Goal: Task Accomplishment & Management: Complete application form

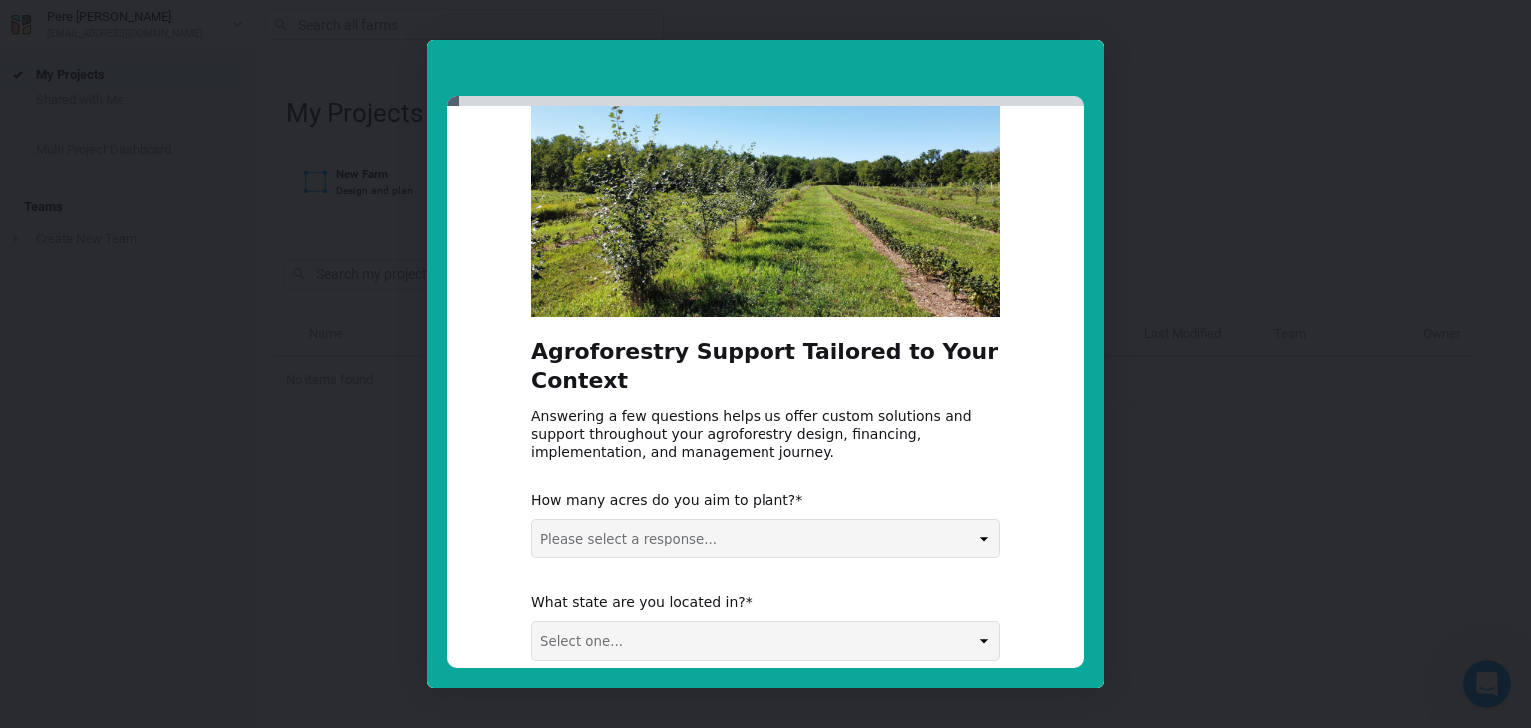
scroll to position [199, 0]
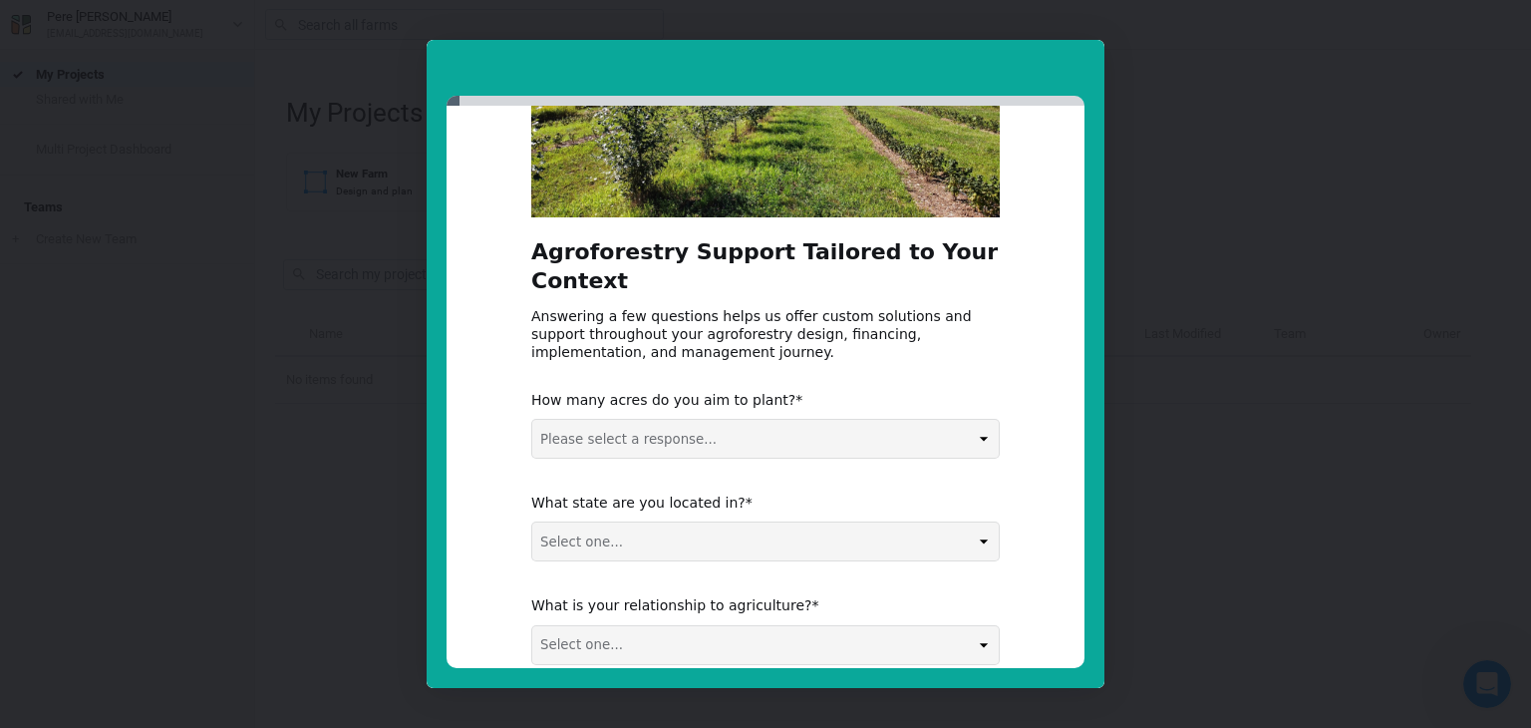
click at [785, 438] on select "Please select a response... 0-5 acres 5-50 acres 50-100 acres 100+ acres" at bounding box center [765, 439] width 466 height 38
click at [673, 436] on select "Please select a response... 0-5 acres 5-50 acres 50-100 acres 100+ acres" at bounding box center [765, 439] width 466 height 38
select select "0-5 acres"
click at [532, 420] on select "Please select a response... 0-5 acres 5-50 acres 50-100 acres 100+ acres" at bounding box center [765, 439] width 466 height 38
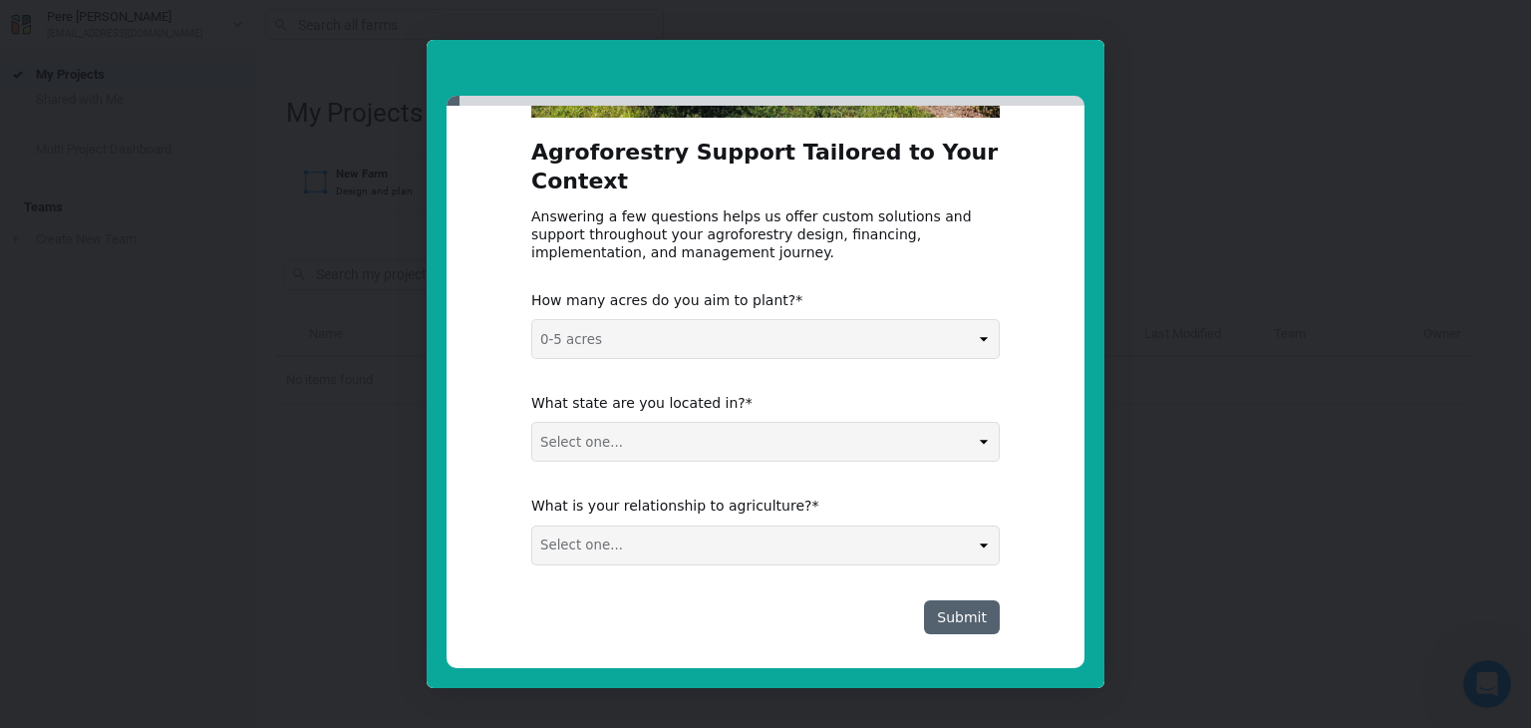
scroll to position [311, 0]
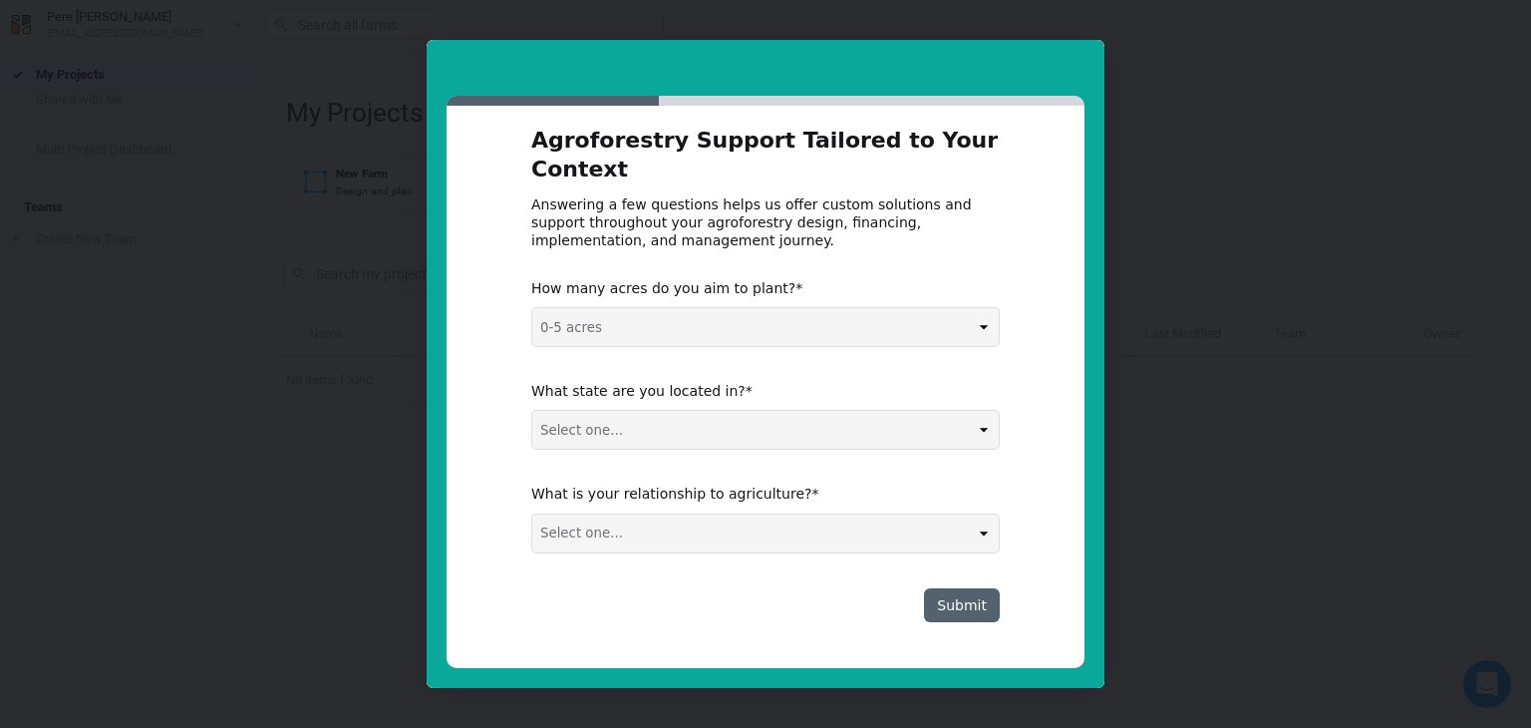
click at [642, 426] on select "Select one... Non-US AL AK AZ AR CA CO CT DE FL [GEOGRAPHIC_DATA] HI ID IL IN I…" at bounding box center [765, 430] width 466 height 38
click at [532, 411] on select "Select one... Non-US AL AK AZ AR CA CO CT DE FL [GEOGRAPHIC_DATA] HI ID IL IN I…" at bounding box center [765, 430] width 466 height 38
click at [670, 426] on select "Select one... Non-US AL AK AZ AR CA CO CT DE FL [GEOGRAPHIC_DATA] HI ID IL IN I…" at bounding box center [765, 430] width 466 height 38
select select "CA"
click at [532, 411] on select "Select one... Non-US AL AK AZ AR CA CO CT DE FL [GEOGRAPHIC_DATA] HI ID IL IN I…" at bounding box center [765, 430] width 466 height 38
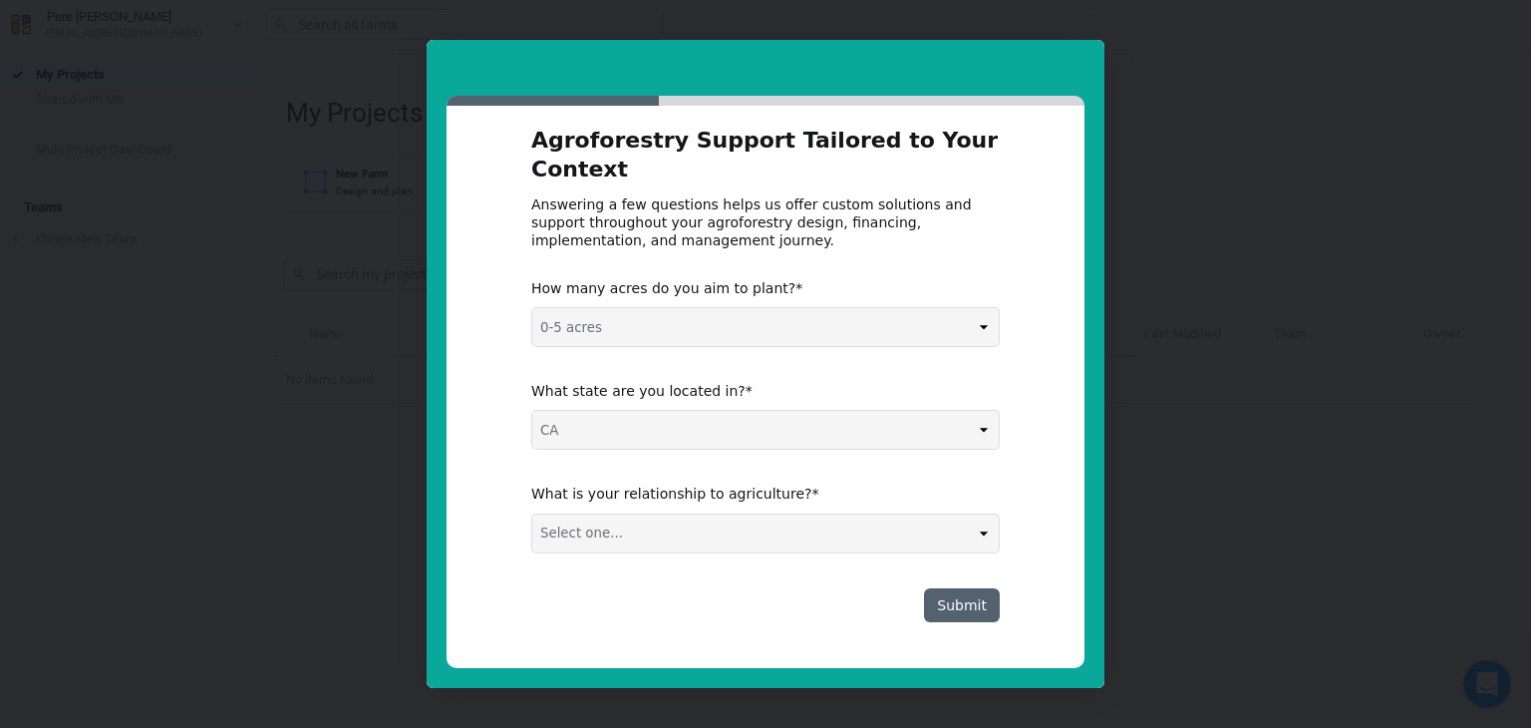
click at [686, 535] on select "Select one... Agribusiness / Co-op Farmer / Landowner Agri-Food Supply Chain Fo…" at bounding box center [765, 533] width 466 height 38
select select "Farmer / Landowner"
click at [532, 514] on select "Select one... Agribusiness / Co-op Farmer / Landowner Agri-Food Supply Chain Fo…" at bounding box center [765, 533] width 466 height 38
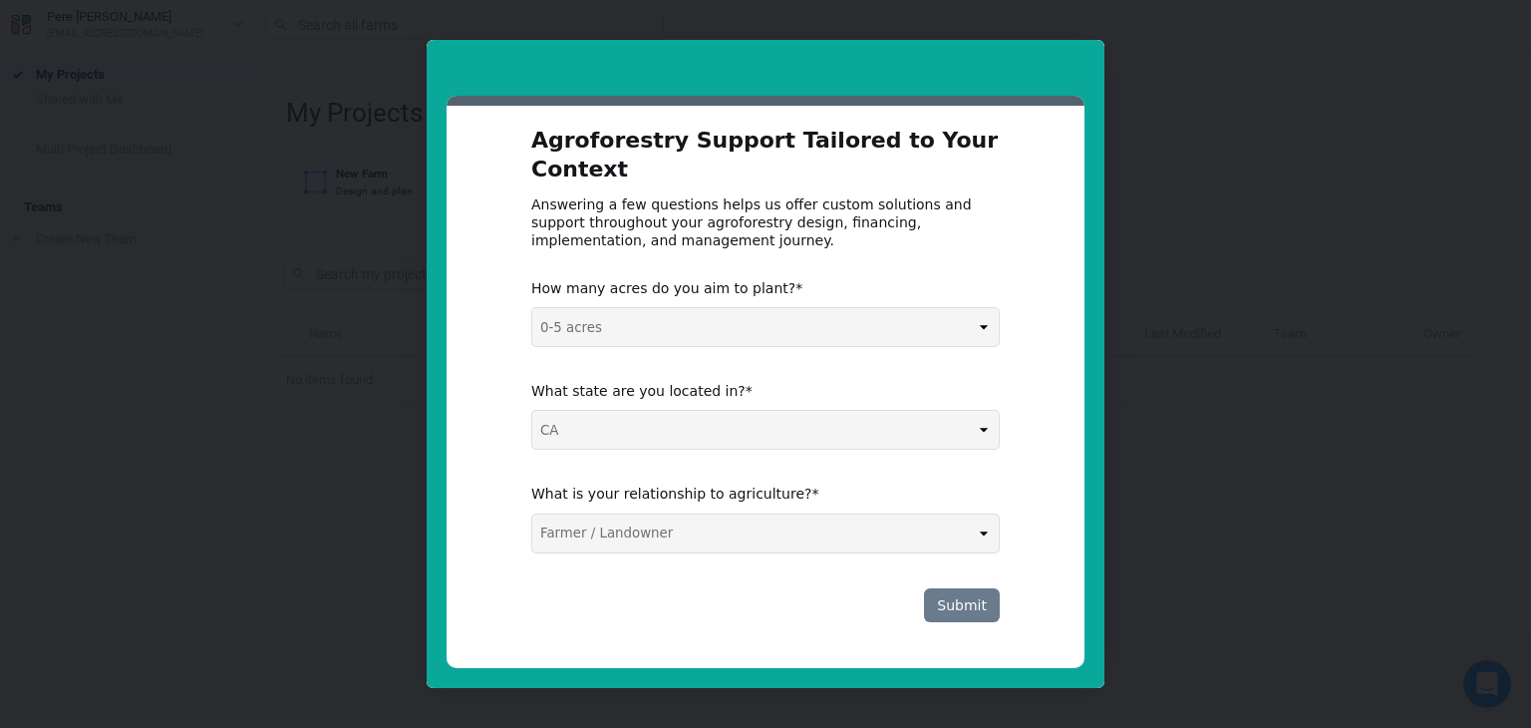
click at [968, 597] on button "Submit" at bounding box center [962, 605] width 76 height 34
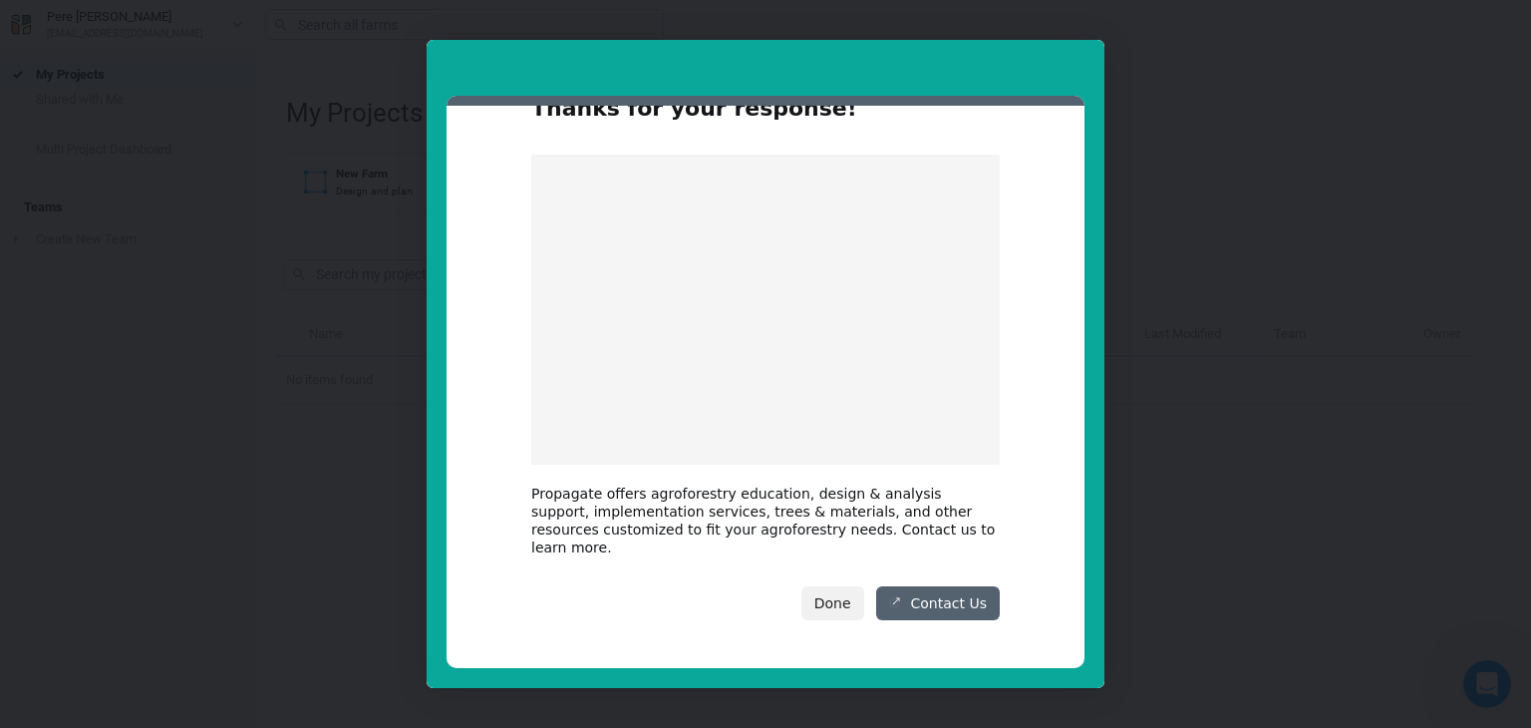
scroll to position [42, 0]
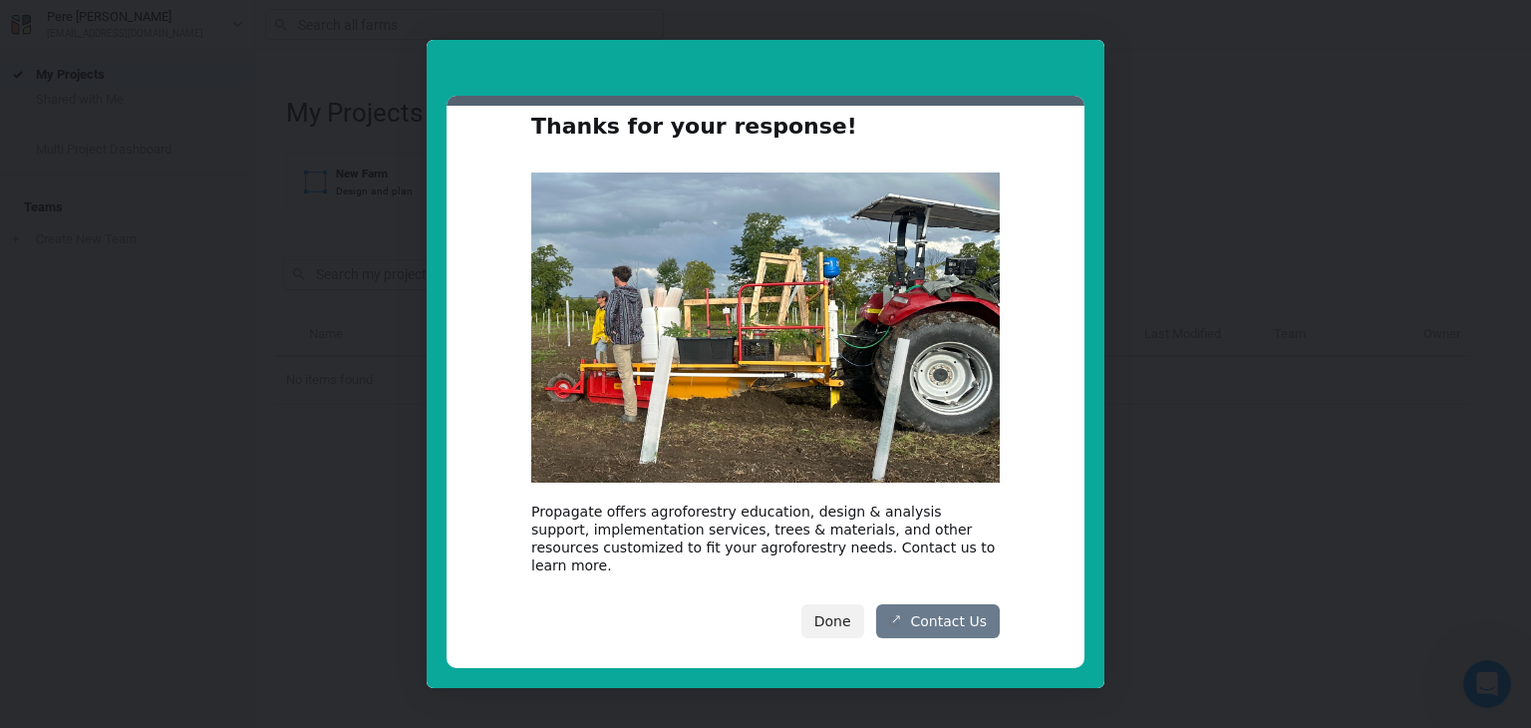
click at [935, 604] on link "Contact Us" at bounding box center [938, 621] width 124 height 34
click at [841, 611] on button "Done" at bounding box center [832, 621] width 63 height 34
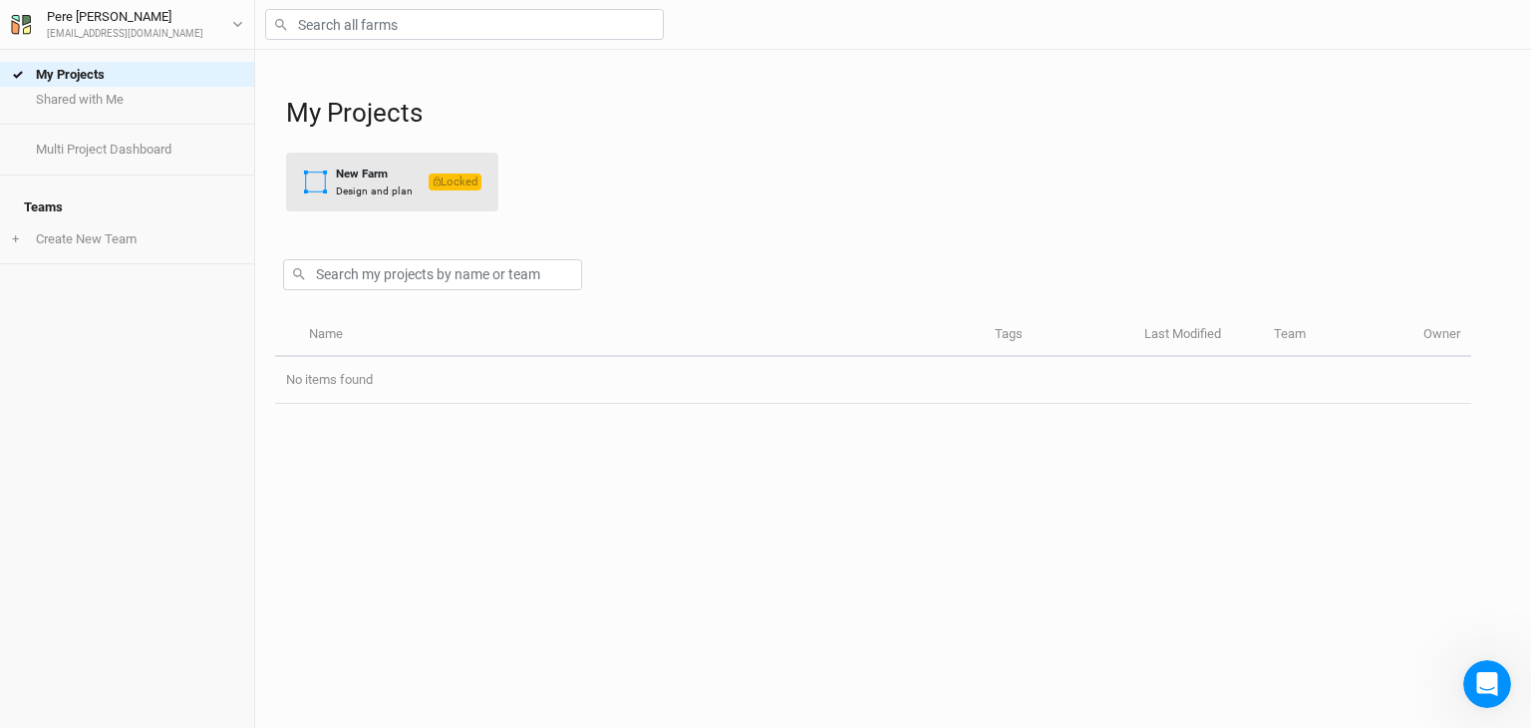
click at [394, 194] on div "Design and plan" at bounding box center [374, 190] width 77 height 15
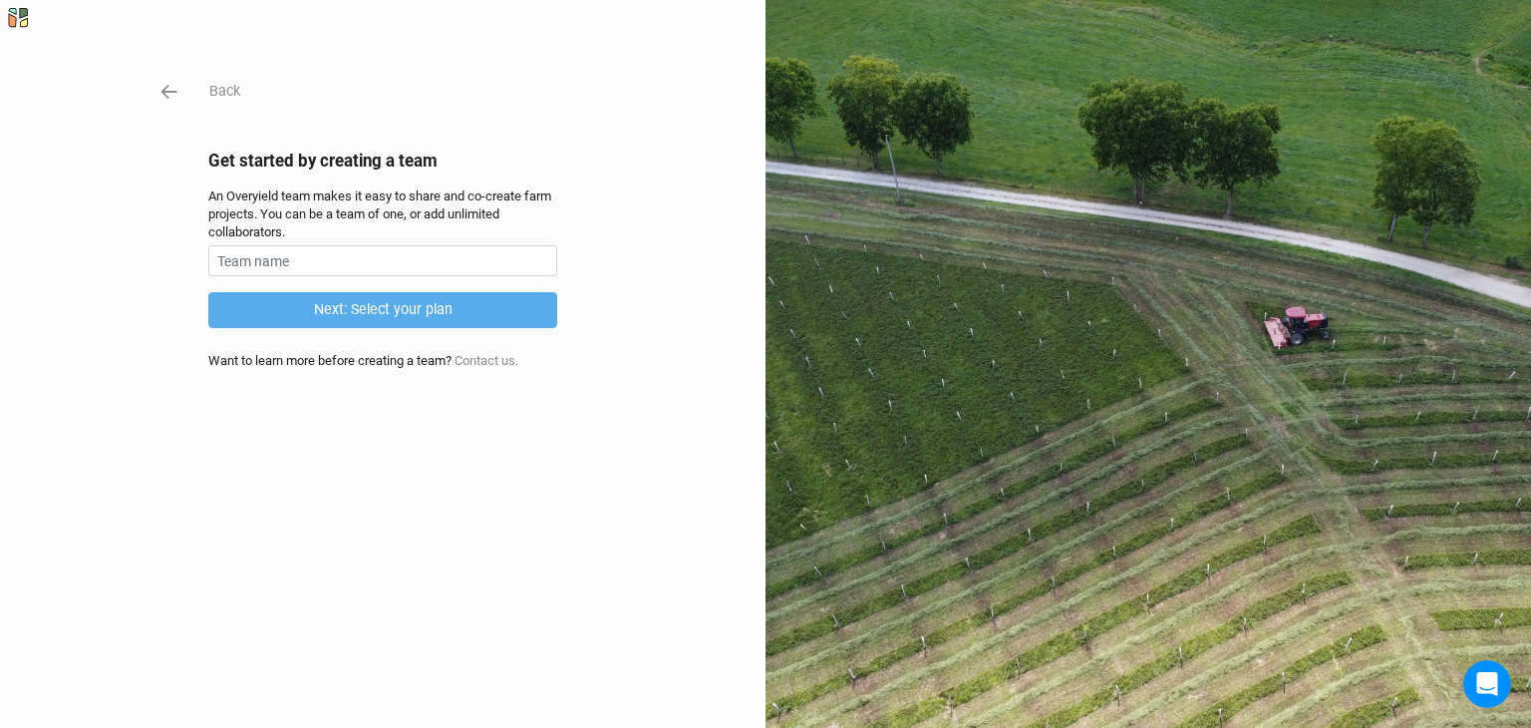
drag, startPoint x: 986, startPoint y: 494, endPoint x: 1104, endPoint y: 440, distance: 130.7
click at [1103, 440] on div at bounding box center [1147, 364] width 765 height 728
click at [344, 259] on input "text" at bounding box center [382, 260] width 349 height 31
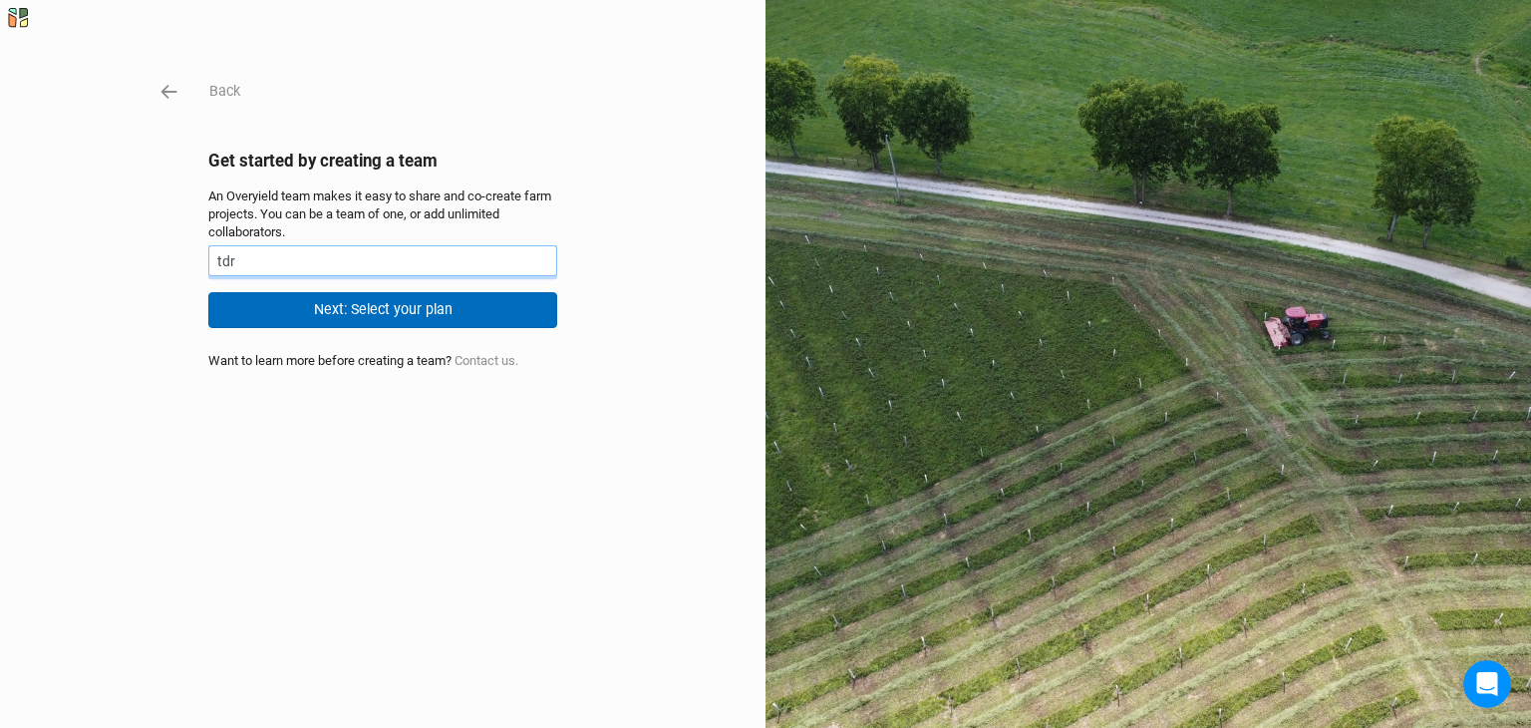
type input "tdr"
click at [341, 315] on button "Next: Select your plan" at bounding box center [382, 309] width 349 height 35
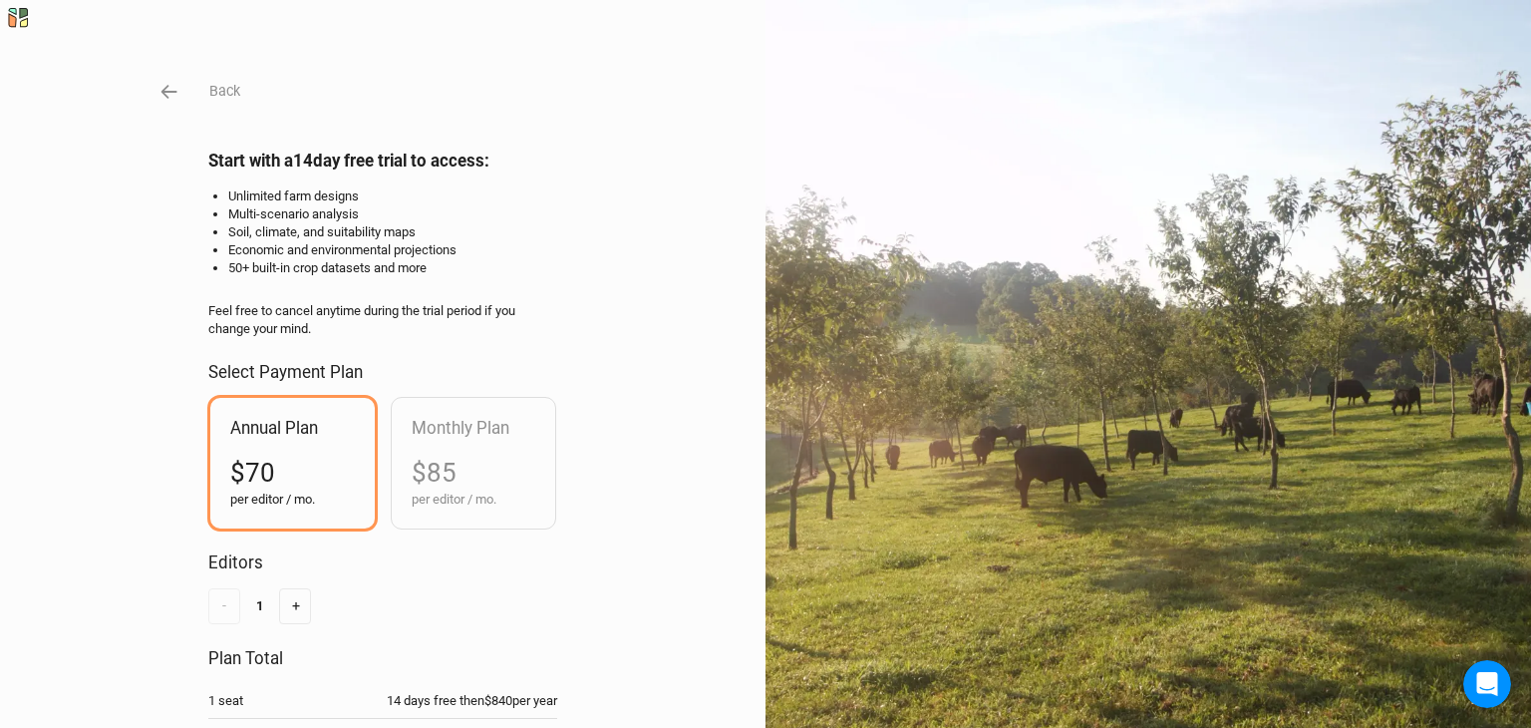
click at [179, 98] on div "Back Start with a 14 day free trial to access: Unlimited farm designs Multi-sce…" at bounding box center [765, 364] width 1531 height 728
click at [167, 95] on icon "button" at bounding box center [169, 92] width 22 height 22
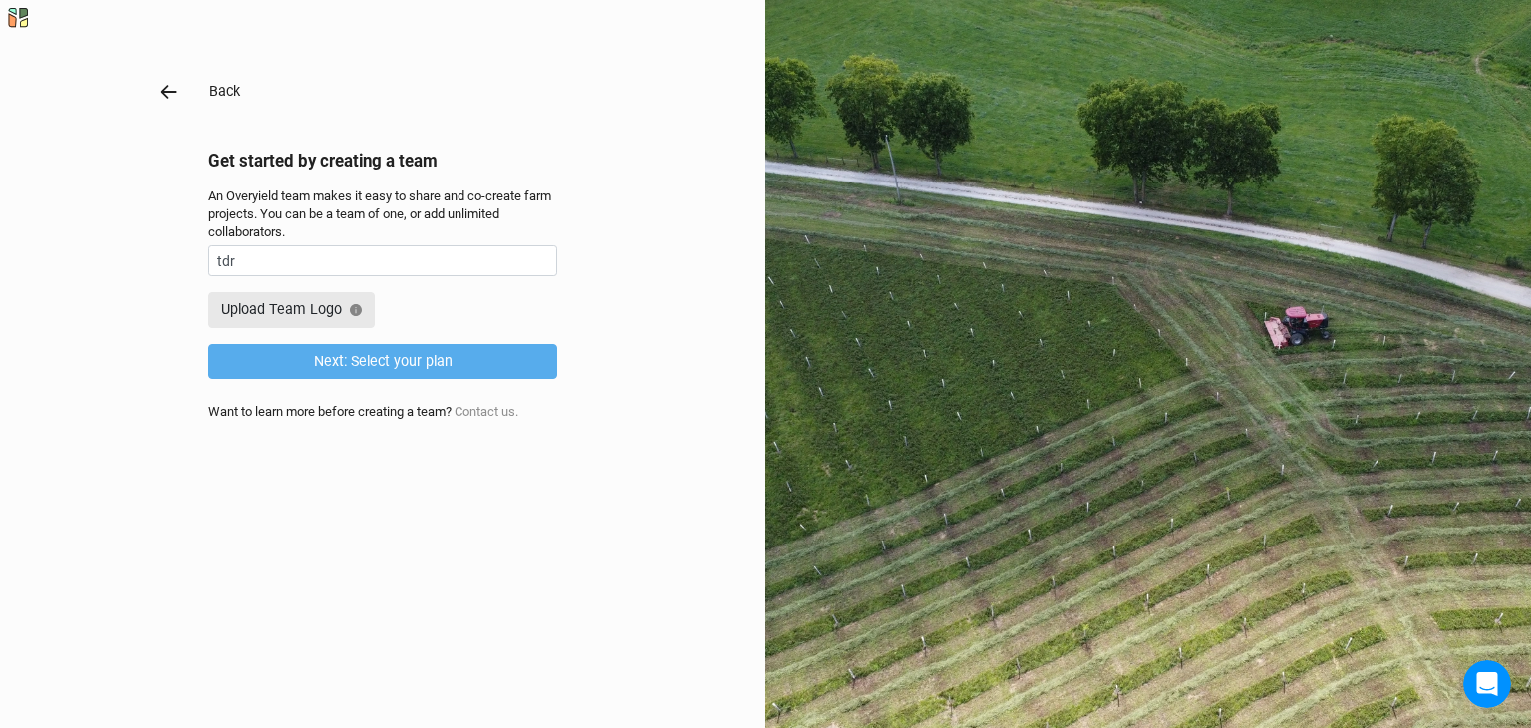
click at [170, 95] on icon "button" at bounding box center [169, 92] width 22 height 22
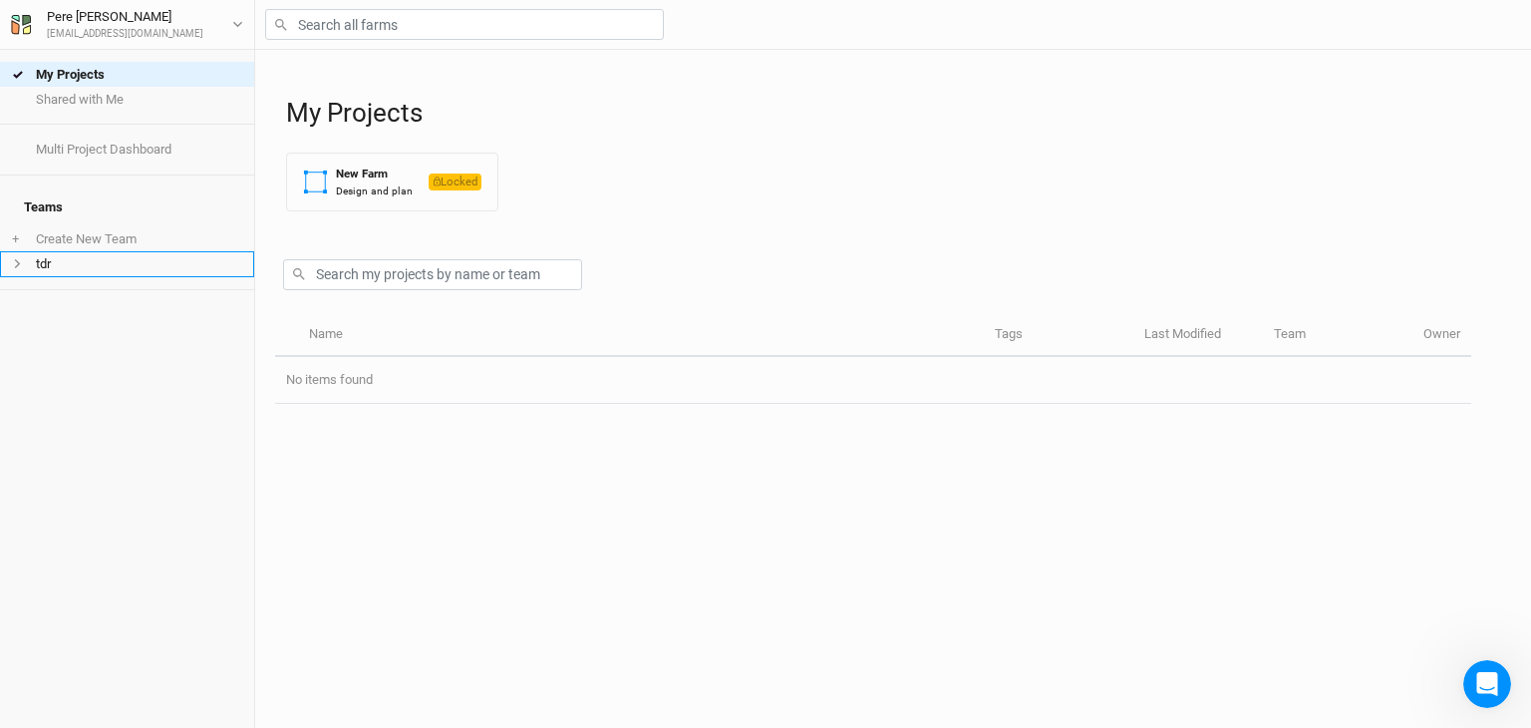
click at [120, 251] on li "tdr" at bounding box center [127, 263] width 254 height 25
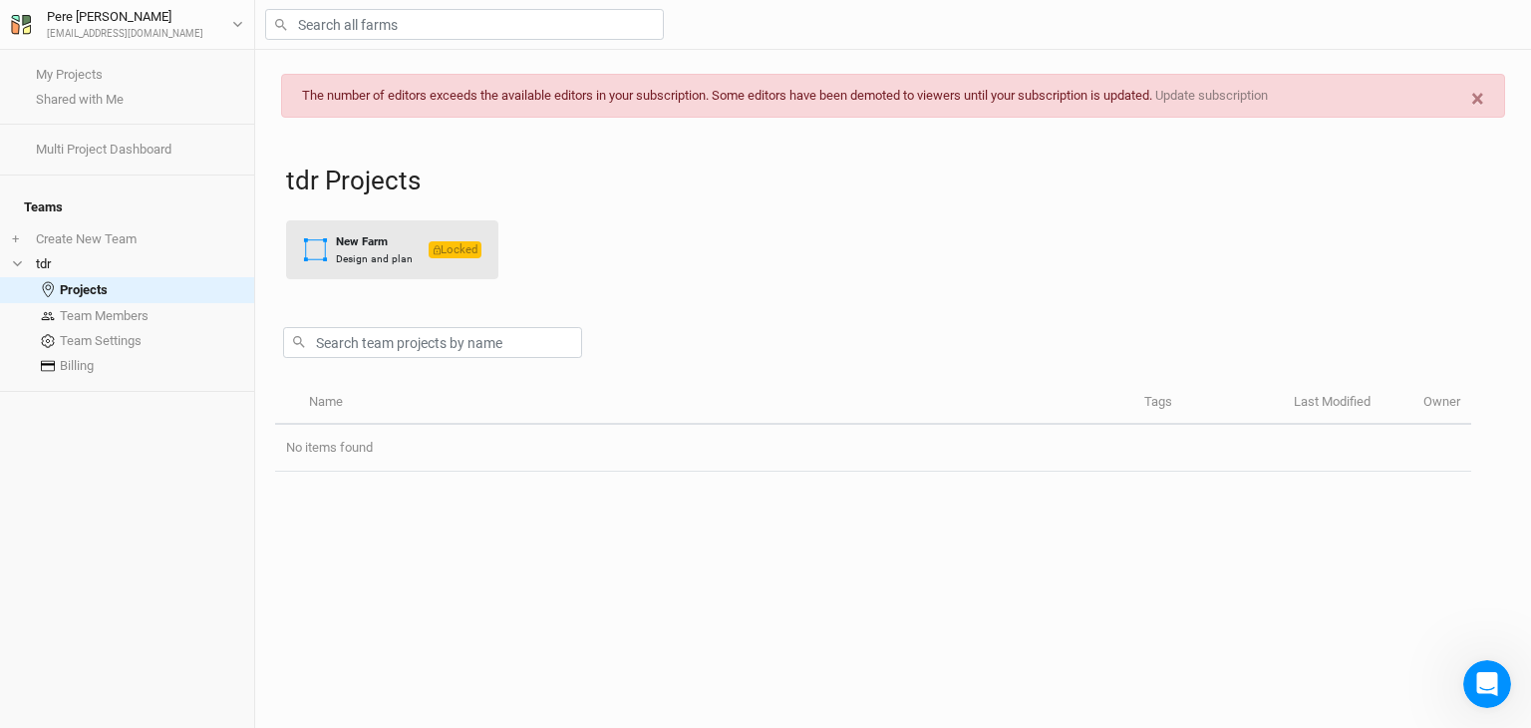
click at [383, 262] on div "Design and plan" at bounding box center [374, 258] width 77 height 15
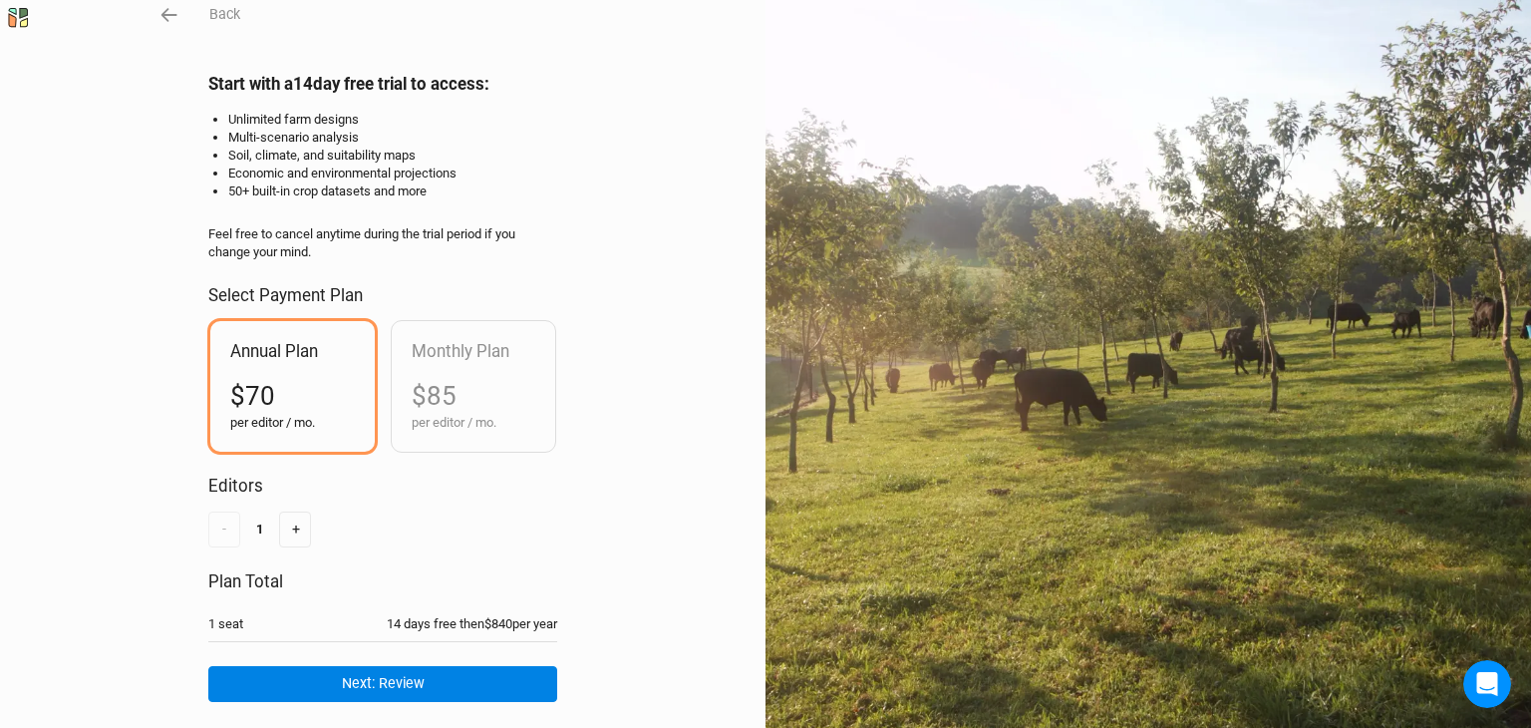
scroll to position [144, 0]
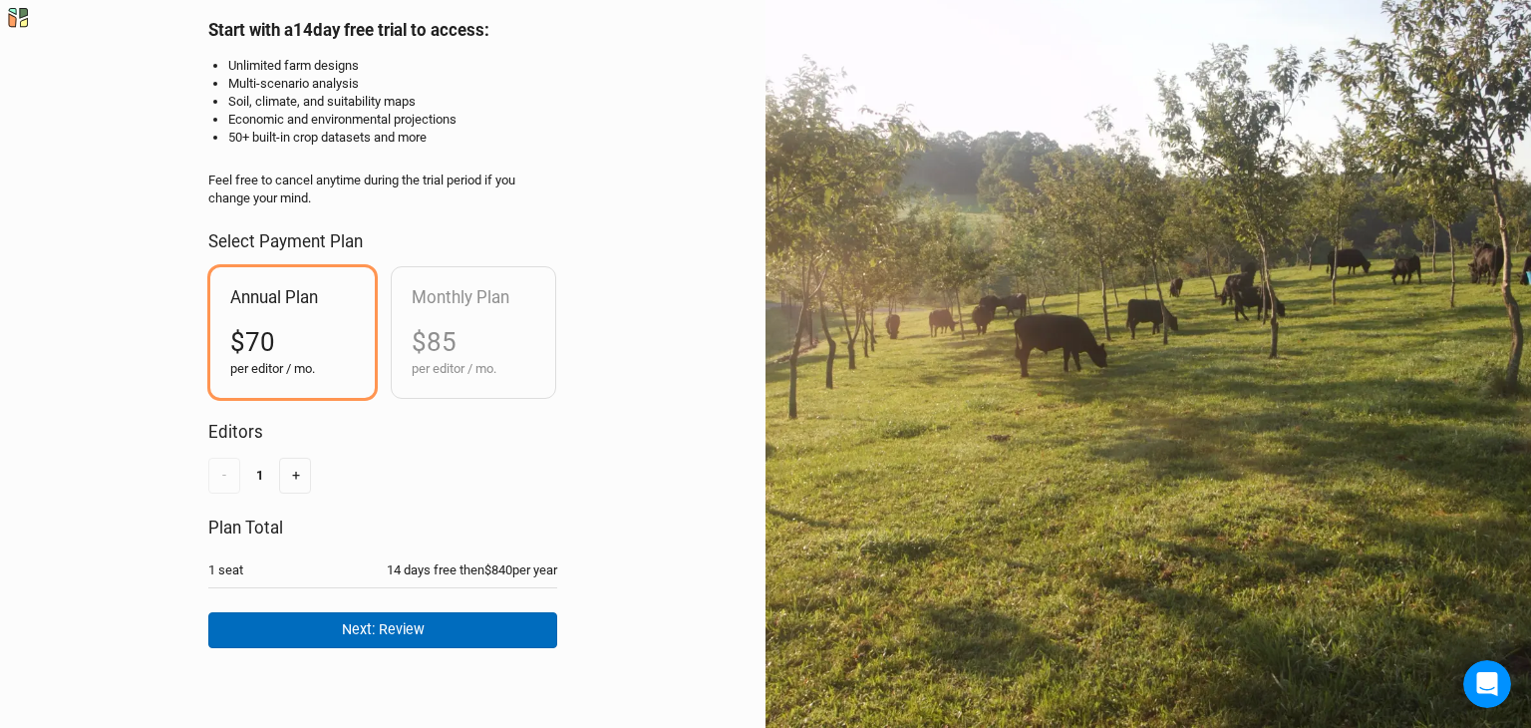
click at [391, 631] on button "Next: Review" at bounding box center [382, 629] width 349 height 35
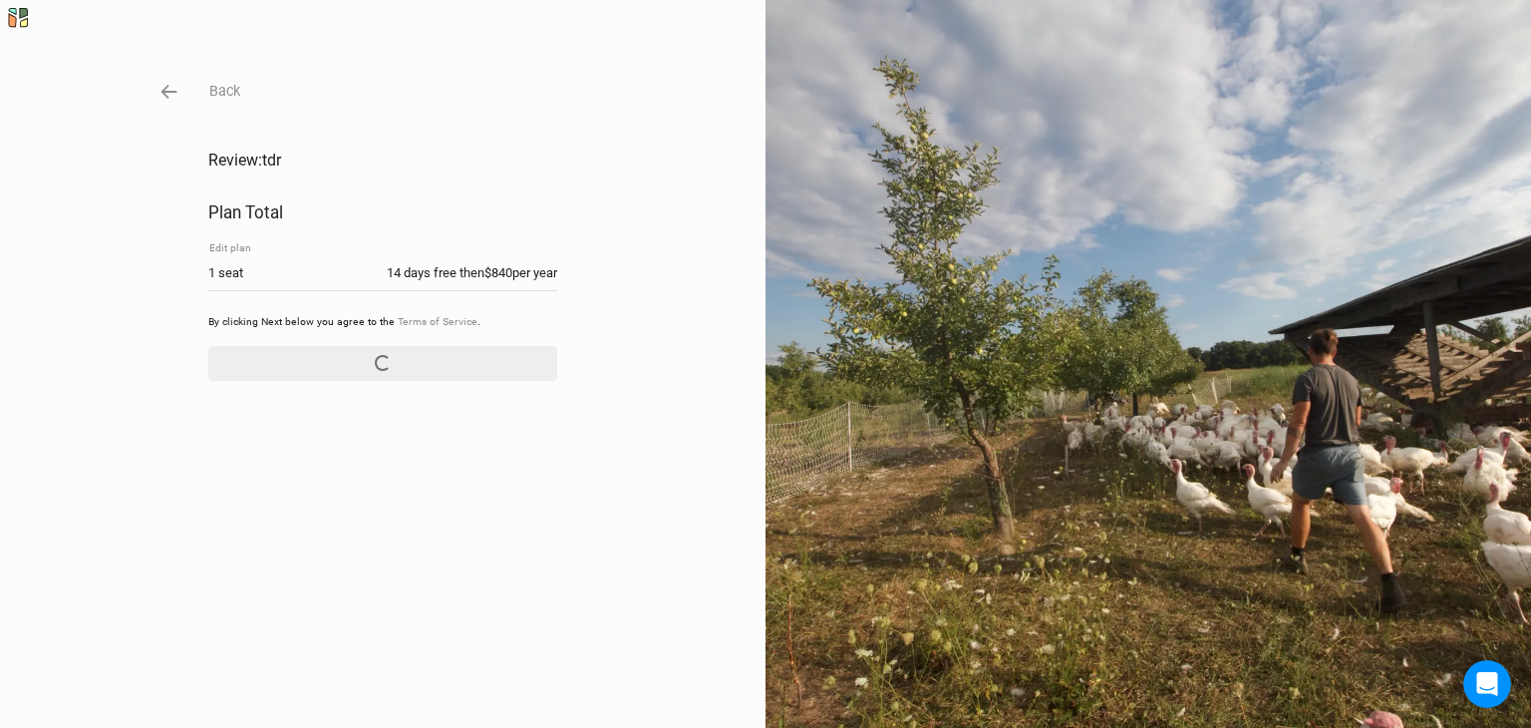
scroll to position [0, 0]
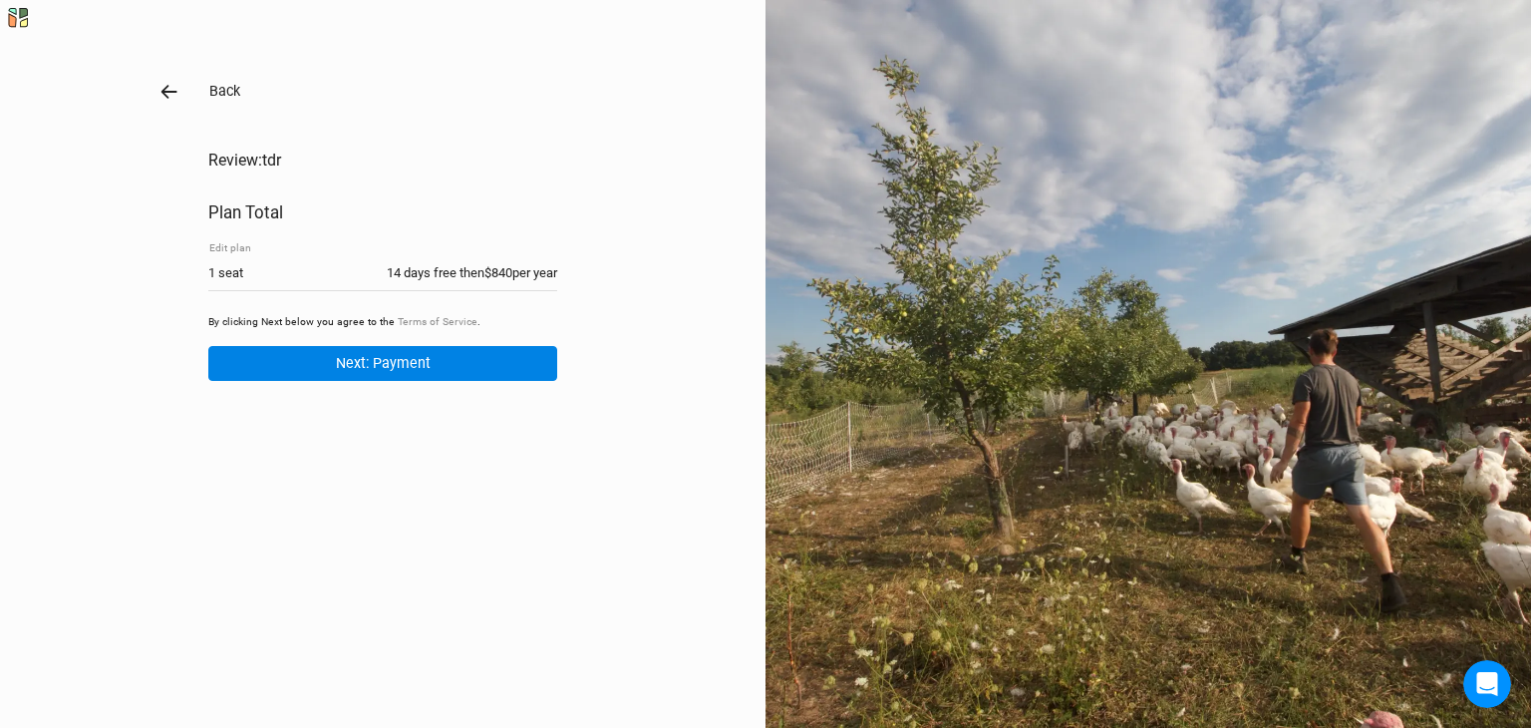
click at [174, 87] on icon "button" at bounding box center [169, 92] width 22 height 22
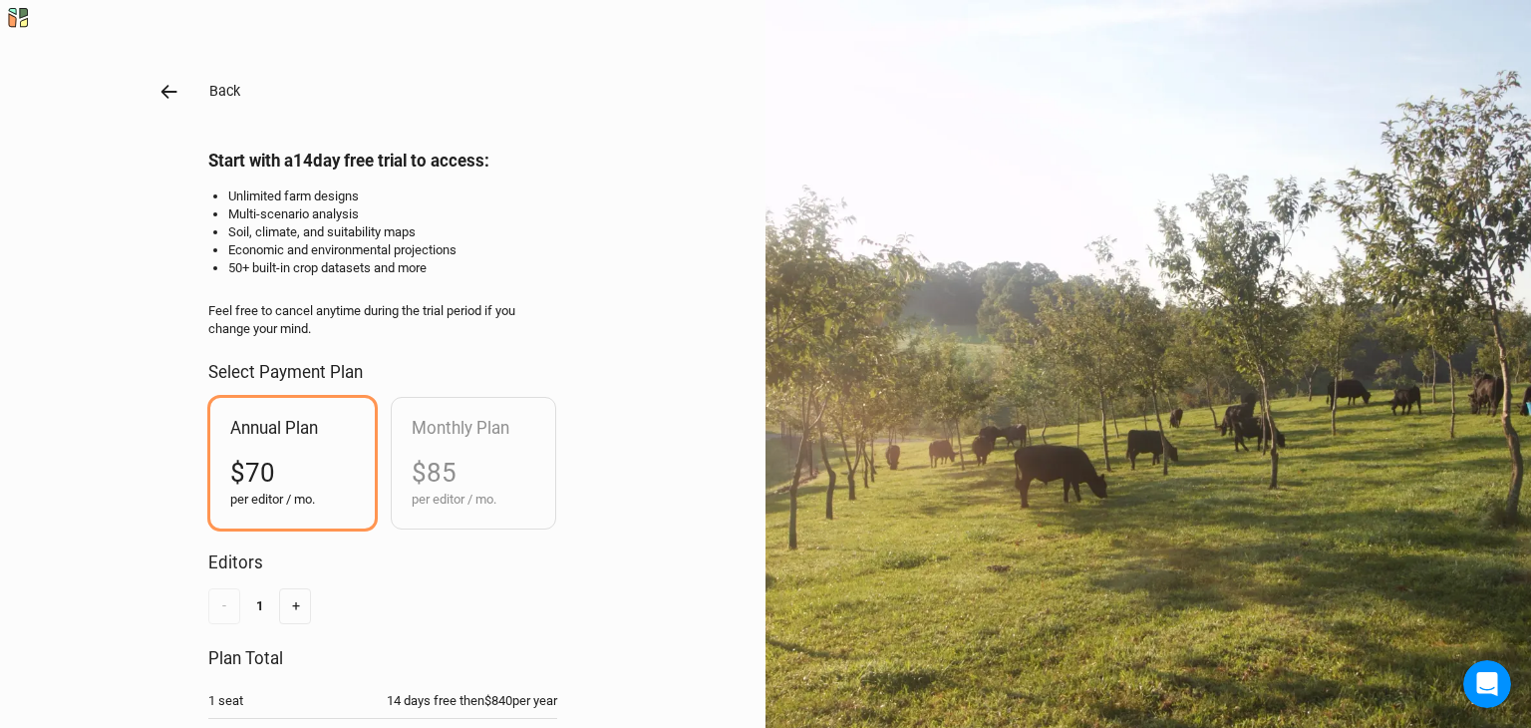
click at [174, 87] on icon "button" at bounding box center [169, 92] width 22 height 22
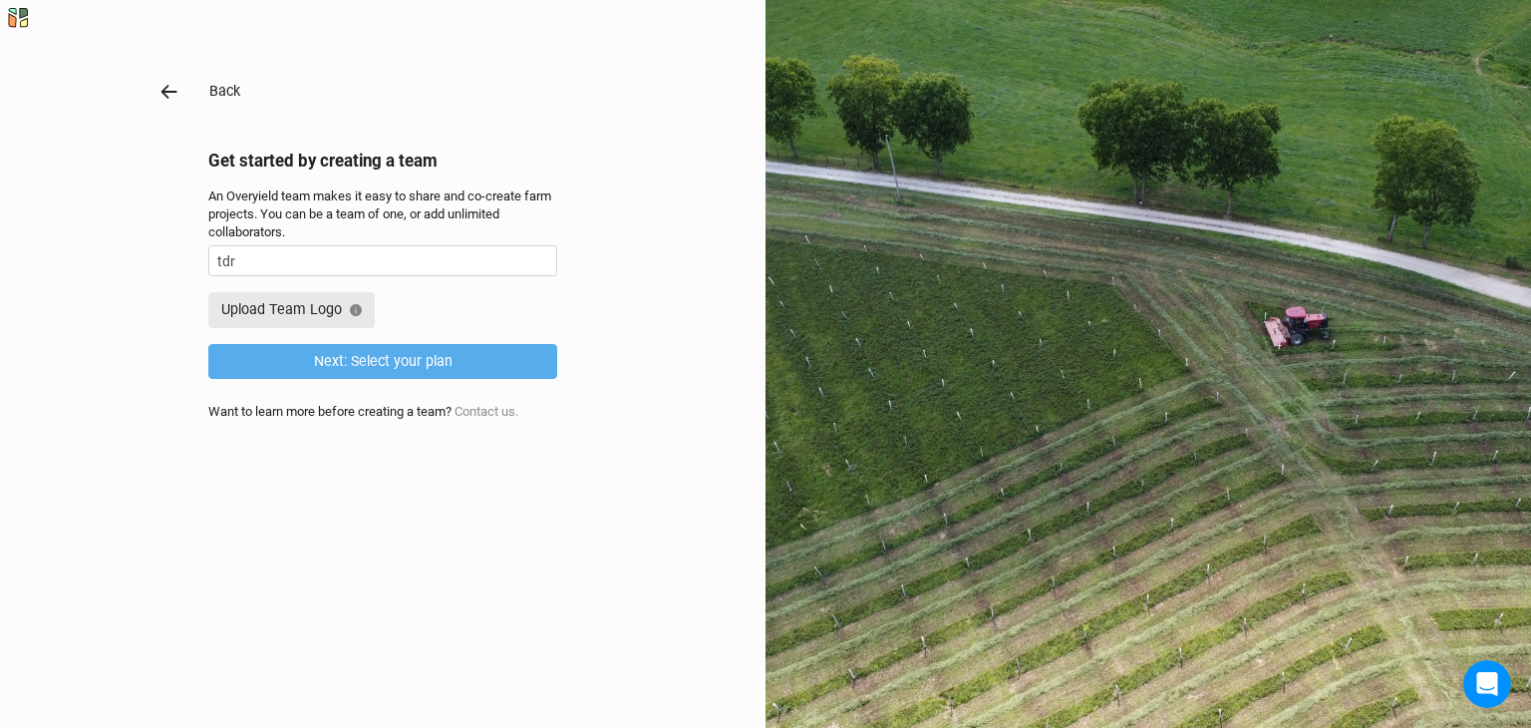
click at [174, 87] on icon "button" at bounding box center [169, 92] width 22 height 22
